Goal: Navigation & Orientation: Find specific page/section

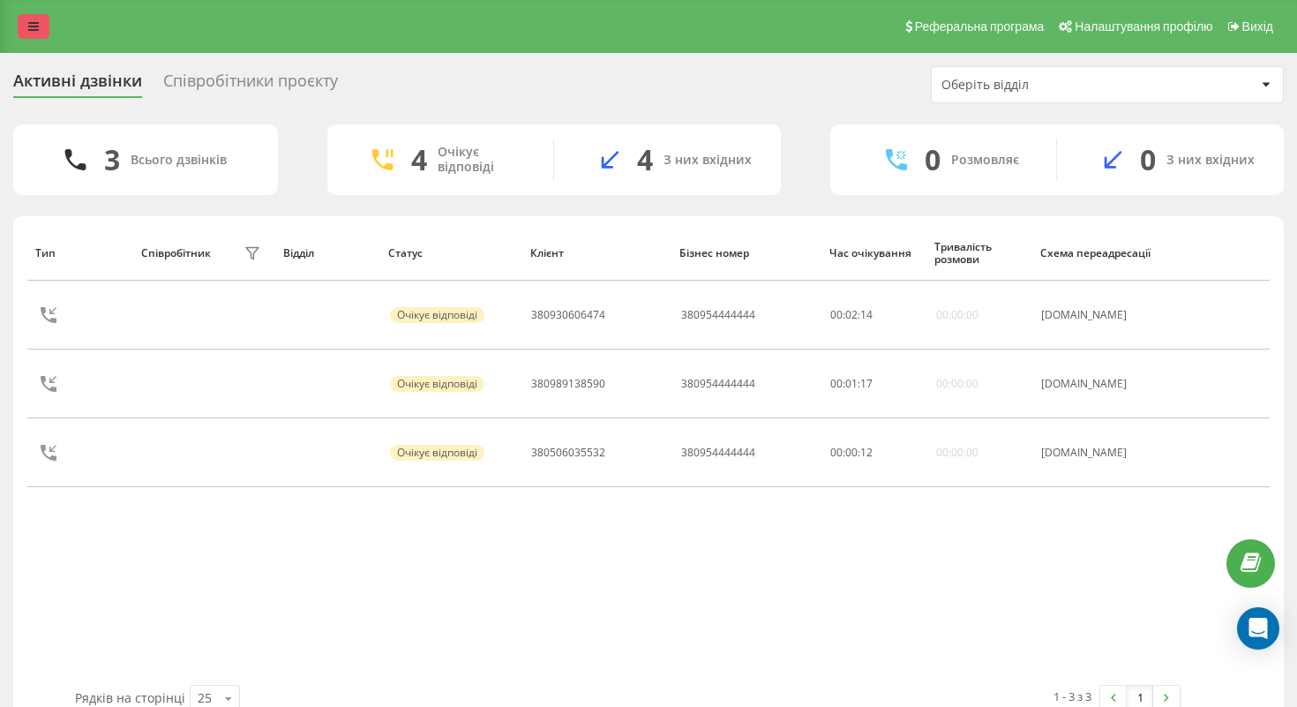
click at [34, 23] on icon at bounding box center [33, 26] width 11 height 12
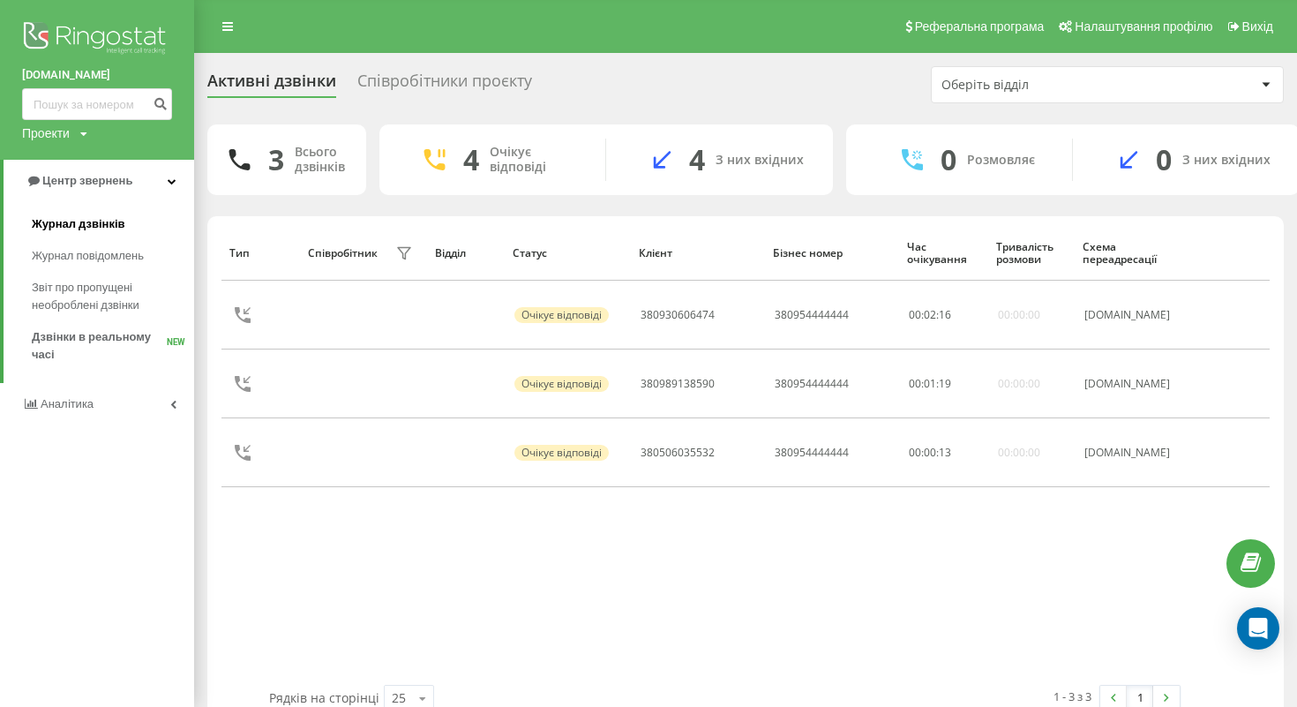
click at [71, 227] on span "Журнал дзвінків" at bounding box center [79, 224] width 94 height 18
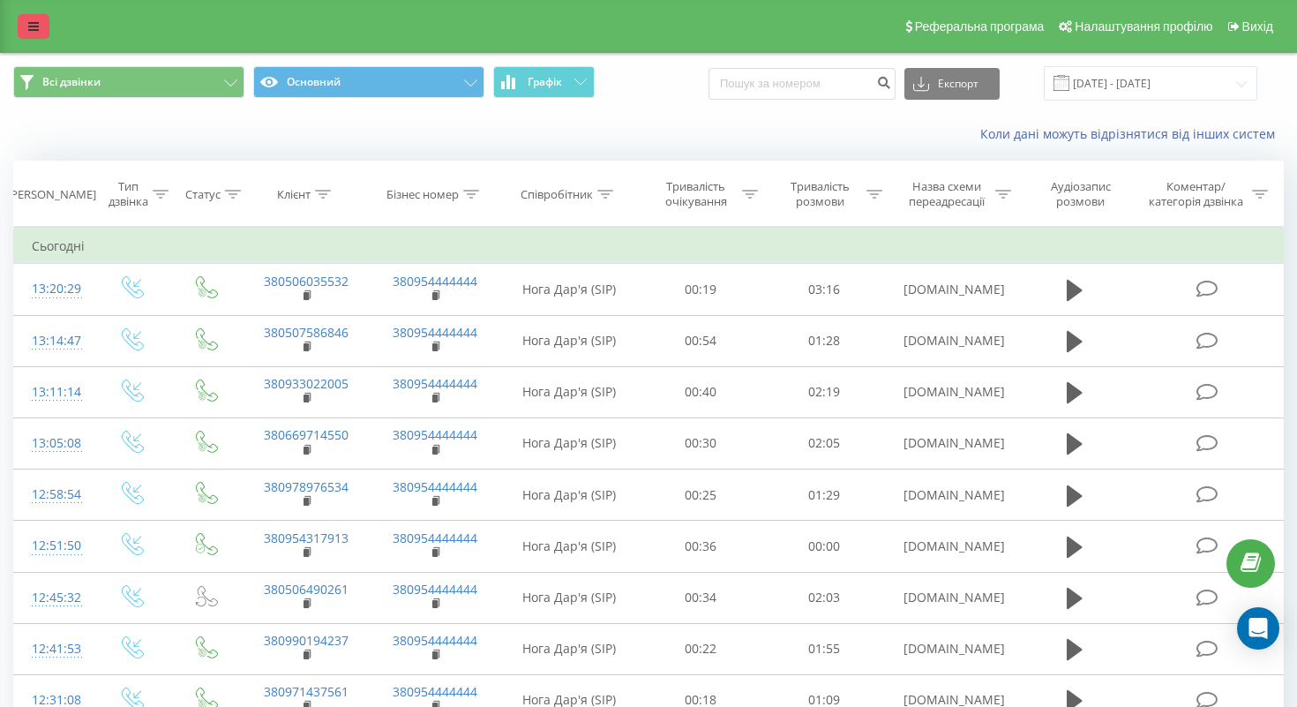
click at [19, 30] on link at bounding box center [34, 26] width 32 height 25
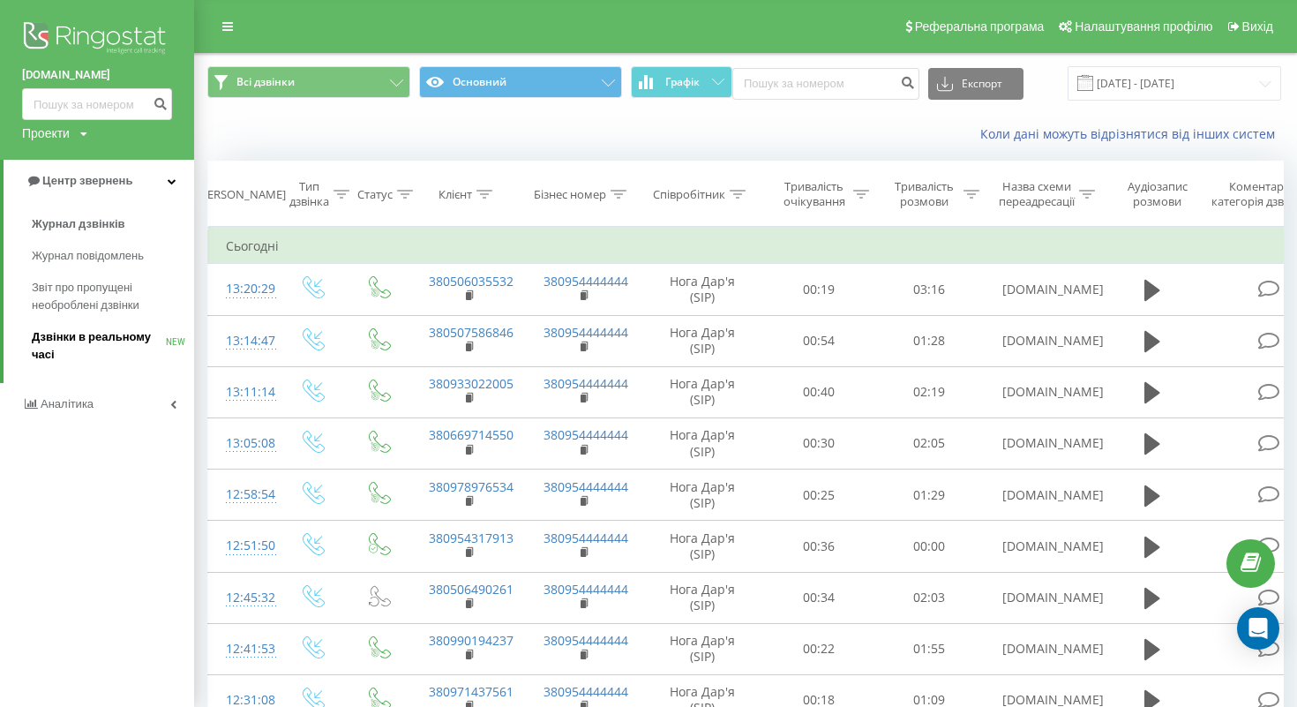
click at [116, 333] on span "Дзвінки в реальному часі" at bounding box center [99, 345] width 134 height 35
